Goal: Task Accomplishment & Management: Complete application form

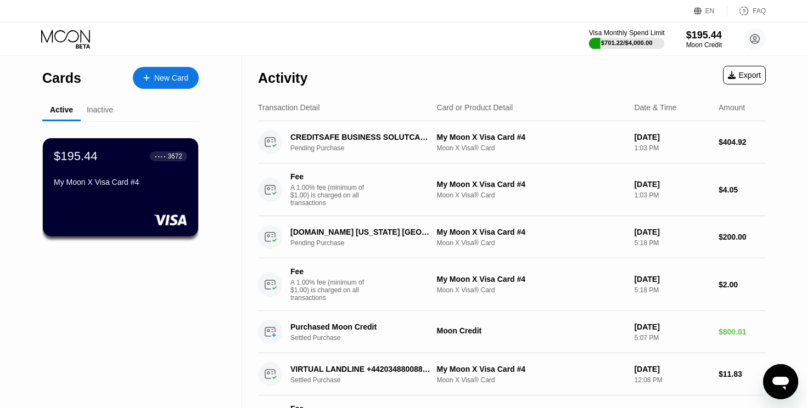
click at [628, 42] on div "$701.22 / $4,000.00" at bounding box center [627, 43] width 52 height 7
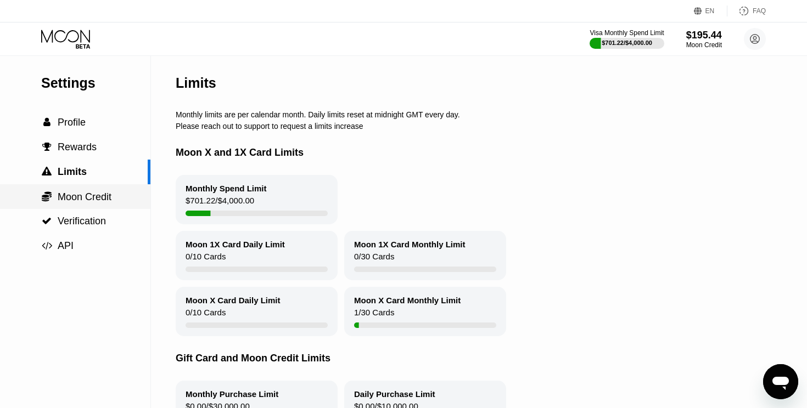
click at [87, 195] on span "Moon Credit" at bounding box center [85, 196] width 54 height 11
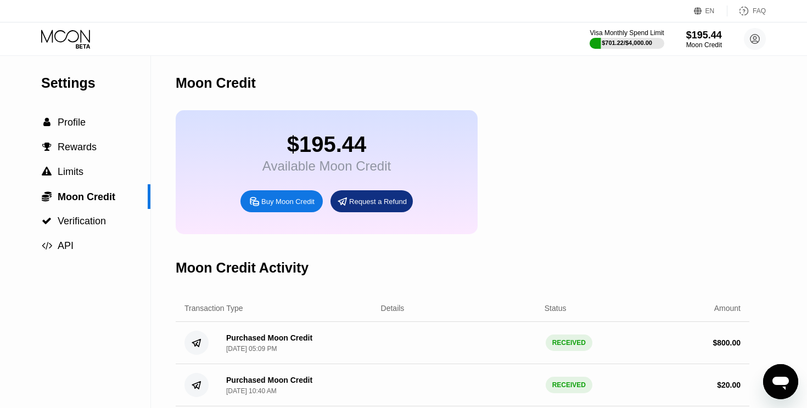
click at [379, 202] on div "Request a Refund" at bounding box center [378, 201] width 58 height 9
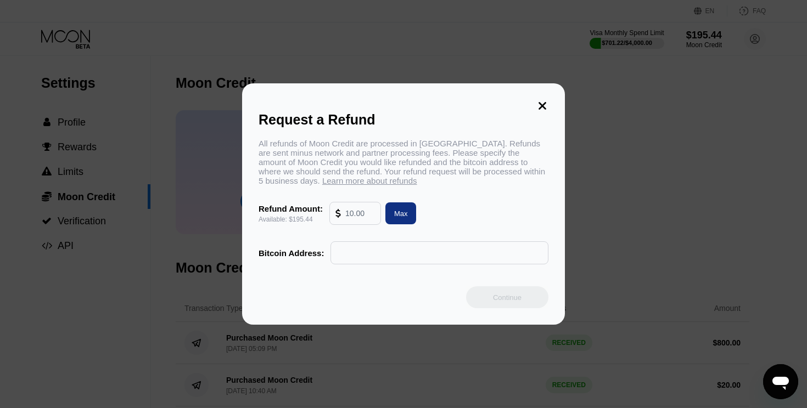
click at [358, 214] on input "text" at bounding box center [360, 213] width 30 height 22
type input "180"
click at [377, 252] on input "text" at bounding box center [439, 253] width 206 height 22
click at [345, 258] on input "text" at bounding box center [439, 253] width 206 height 22
paste input "bc1q7jfkatmzu53pecsle0kgm0qvr3cn23r8nq4gg5"
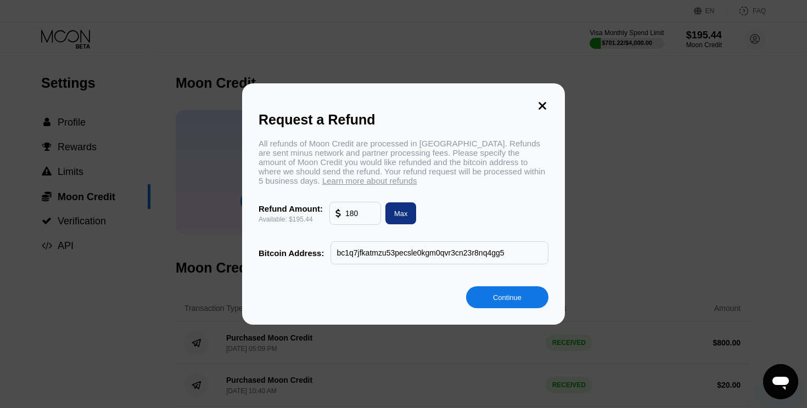
type input "bc1q7jfkatmzu53pecsle0kgm0qvr3cn23r8nq4gg5"
click at [503, 298] on div "Continue" at bounding box center [507, 297] width 29 height 9
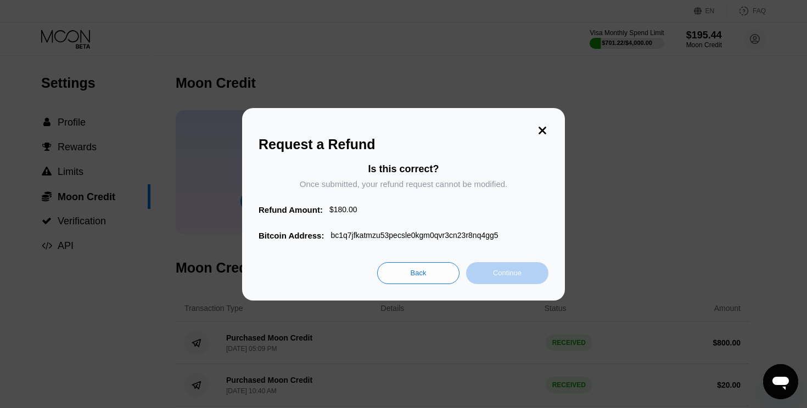
click at [505, 272] on div "Continue" at bounding box center [507, 272] width 29 height 9
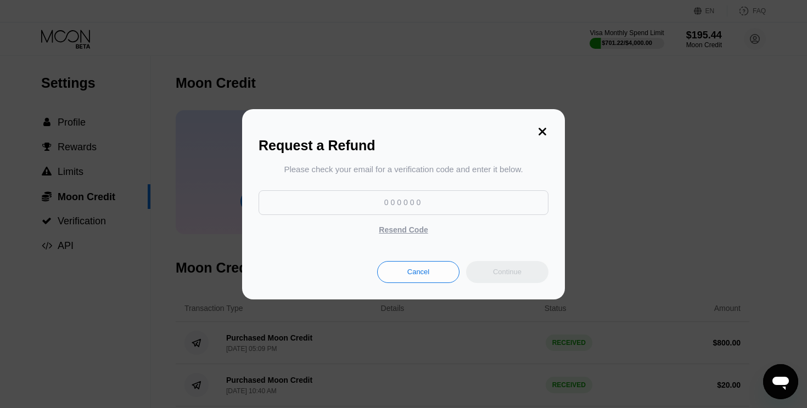
click at [412, 203] on input at bounding box center [403, 202] width 290 height 25
paste input "956963"
type input "956963"
click at [427, 270] on div "Cancel" at bounding box center [418, 271] width 22 height 9
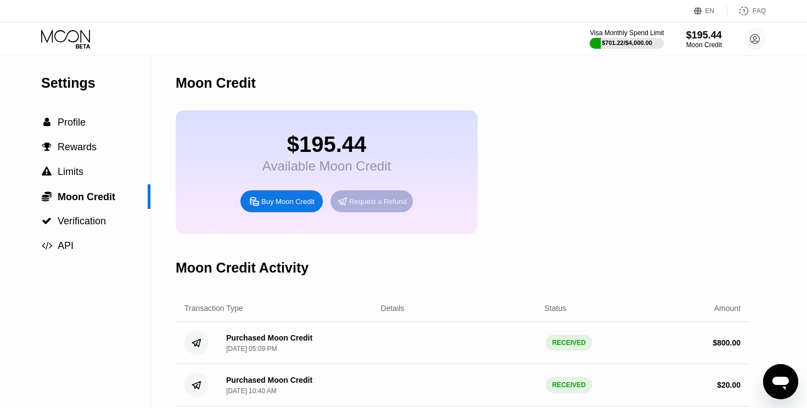
click at [367, 205] on div "Request a Refund" at bounding box center [378, 201] width 58 height 9
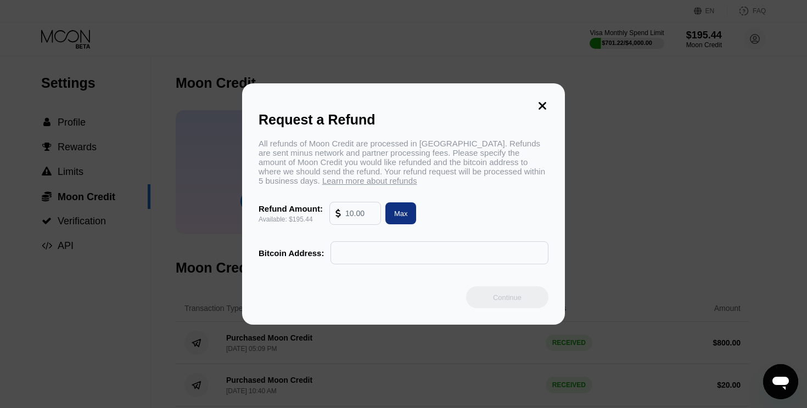
click at [364, 217] on input "text" at bounding box center [360, 213] width 30 height 22
type input "180"
click at [384, 255] on input "text" at bounding box center [439, 253] width 206 height 22
click at [580, 8] on div at bounding box center [403, 204] width 807 height 408
click at [365, 246] on input "text" at bounding box center [439, 253] width 206 height 22
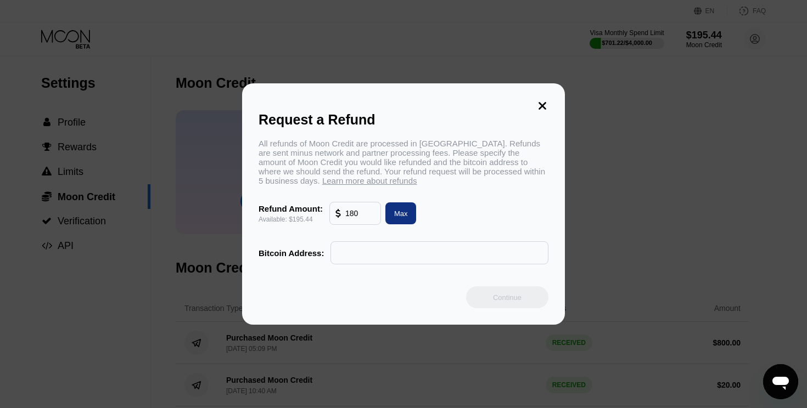
paste input "bc1q7jfkatmzu53pecsle0kgm0qvr3cn23r8nq4gg5"
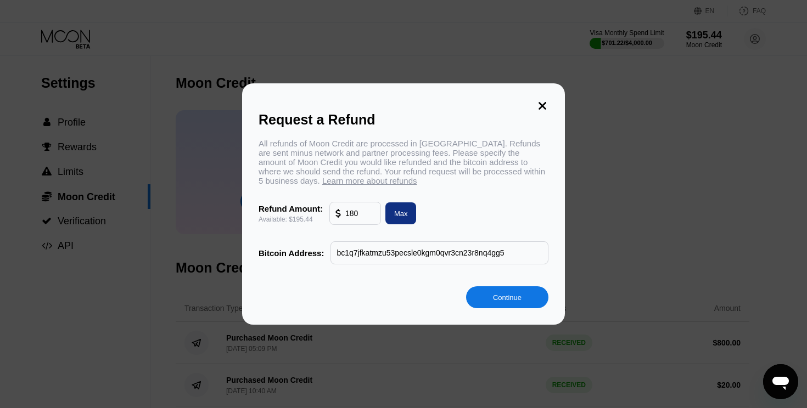
type input "bc1q7jfkatmzu53pecsle0kgm0qvr3cn23r8nq4gg5"
click at [501, 299] on div "Continue" at bounding box center [507, 297] width 29 height 9
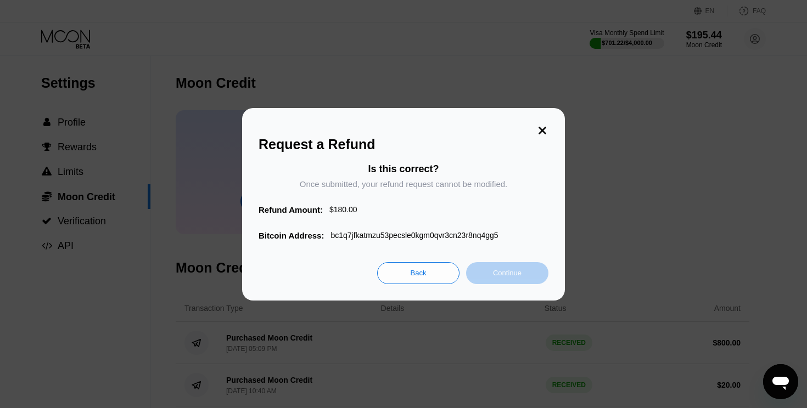
click at [496, 272] on div "Continue" at bounding box center [507, 272] width 29 height 9
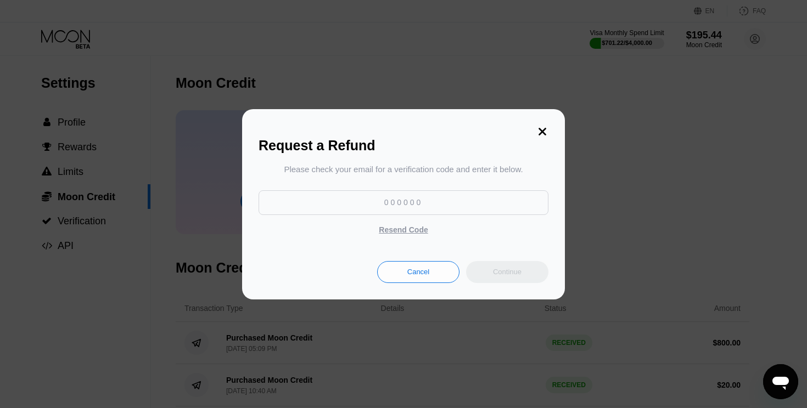
click at [443, 206] on input at bounding box center [403, 202] width 290 height 25
paste input "716567"
type input "716567"
click at [510, 277] on div "Continue" at bounding box center [507, 272] width 82 height 22
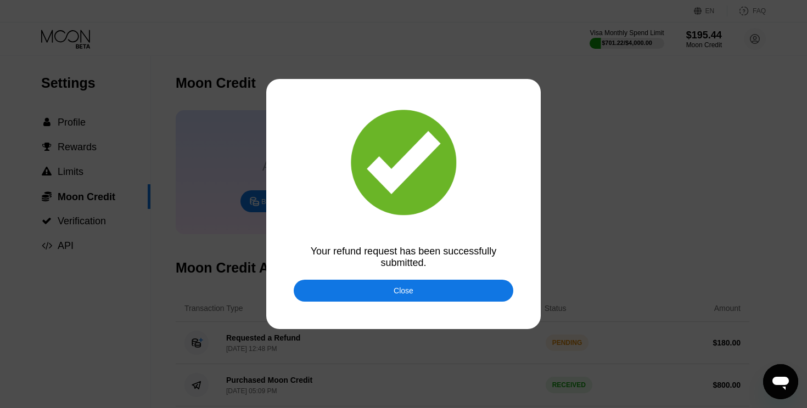
click at [404, 294] on div "Close" at bounding box center [403, 290] width 20 height 9
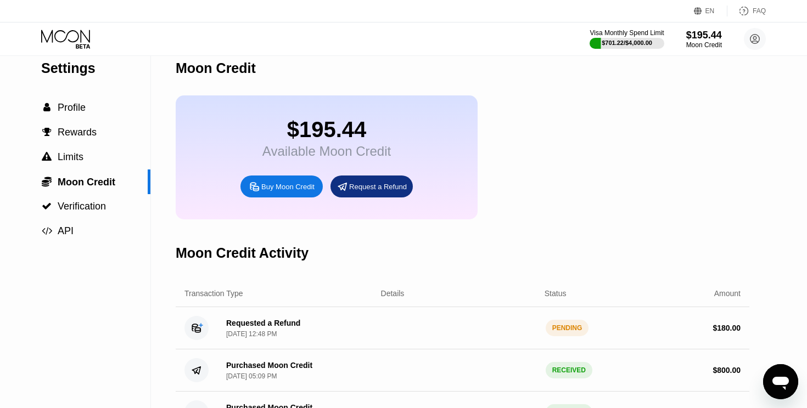
scroll to position [16, 0]
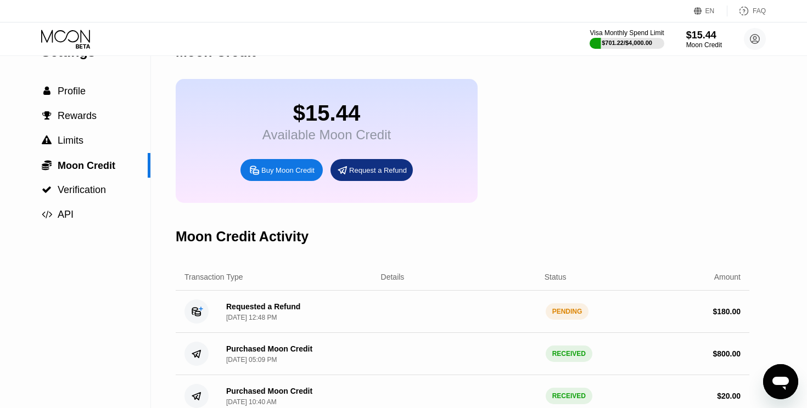
scroll to position [57, 0]
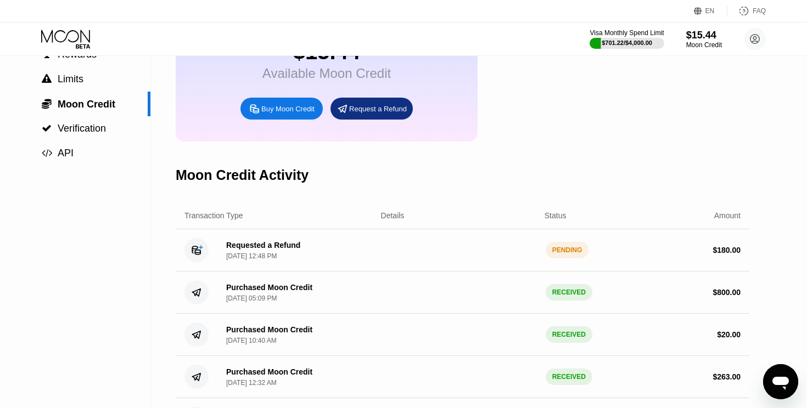
scroll to position [110, 0]
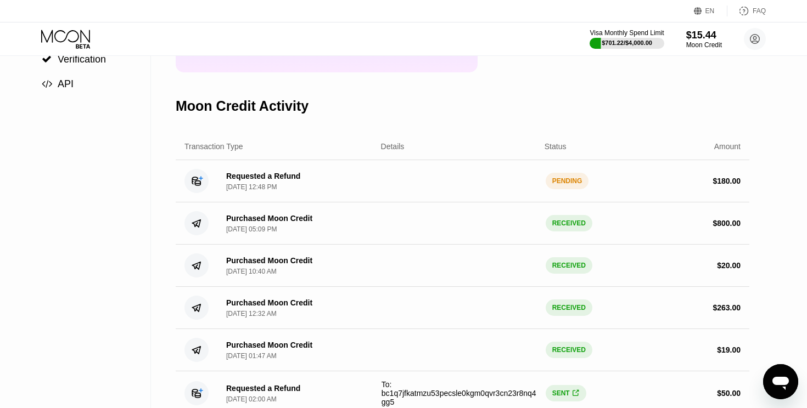
scroll to position [163, 0]
